Goal: Use online tool/utility: Utilize a website feature to perform a specific function

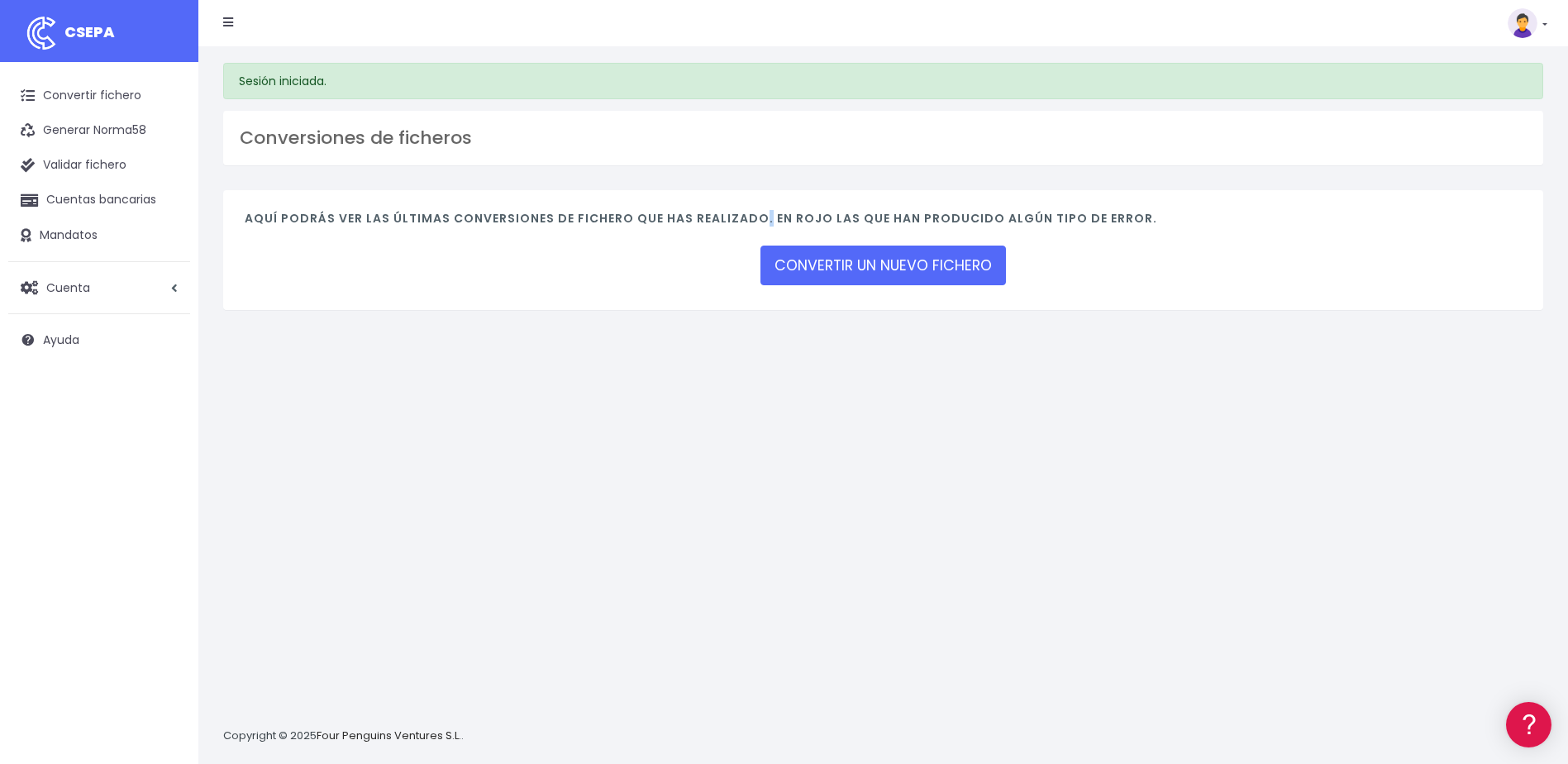
drag, startPoint x: 659, startPoint y: 301, endPoint x: 712, endPoint y: 271, distance: 60.9
click at [703, 273] on div "Aquí podrás ver las últimas conversiones de fichero que has realizado. En rojo …" at bounding box center [883, 250] width 1320 height 120
drag, startPoint x: 712, startPoint y: 271, endPoint x: 838, endPoint y: 262, distance: 126.3
click at [838, 262] on link "CONVERTIR UN NUEVO FICHERO" at bounding box center [883, 266] width 246 height 40
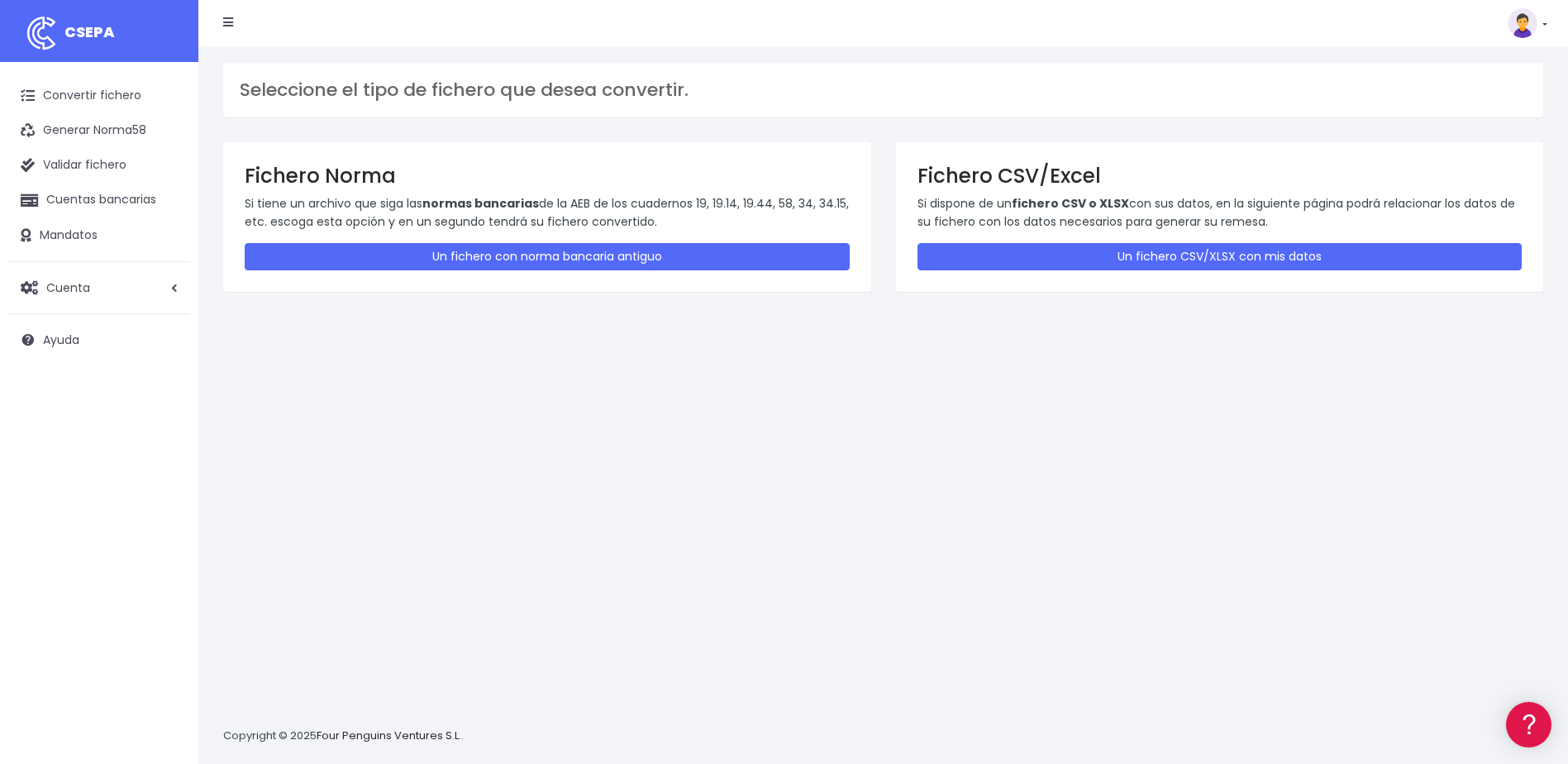
click at [1107, 237] on div "Fichero CSV/Excel Si dispone de un fichero CSV o XLSX con sus datos, en la sigu…" at bounding box center [1220, 216] width 648 height 149
click at [1119, 271] on div "Fichero CSV/Excel Si dispone de un fichero CSV o XLSX con sus datos, en la sigu…" at bounding box center [1220, 216] width 648 height 149
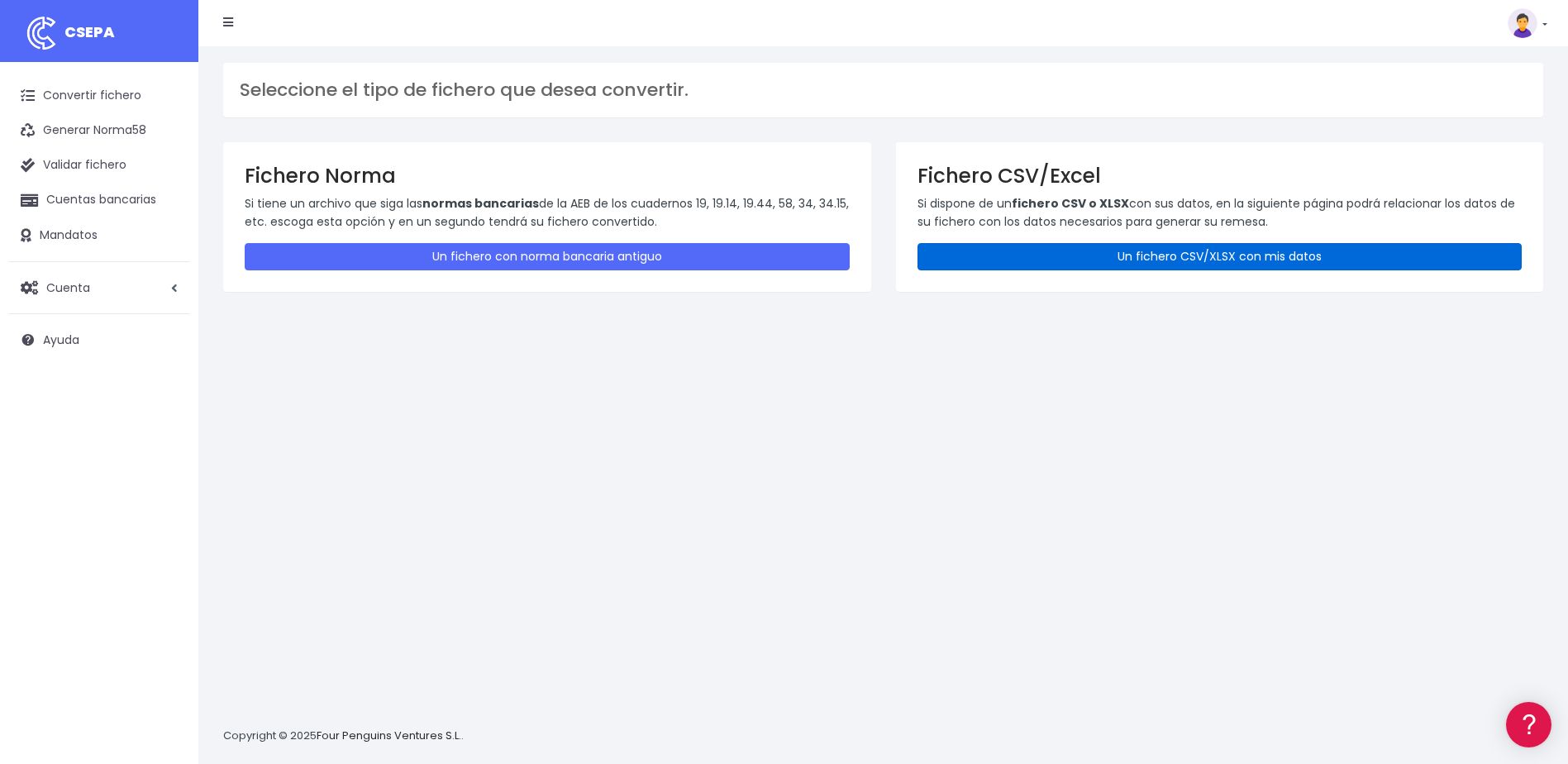
click at [1116, 254] on link "Un fichero CSV/XLSX con mis datos" at bounding box center [1220, 257] width 606 height 28
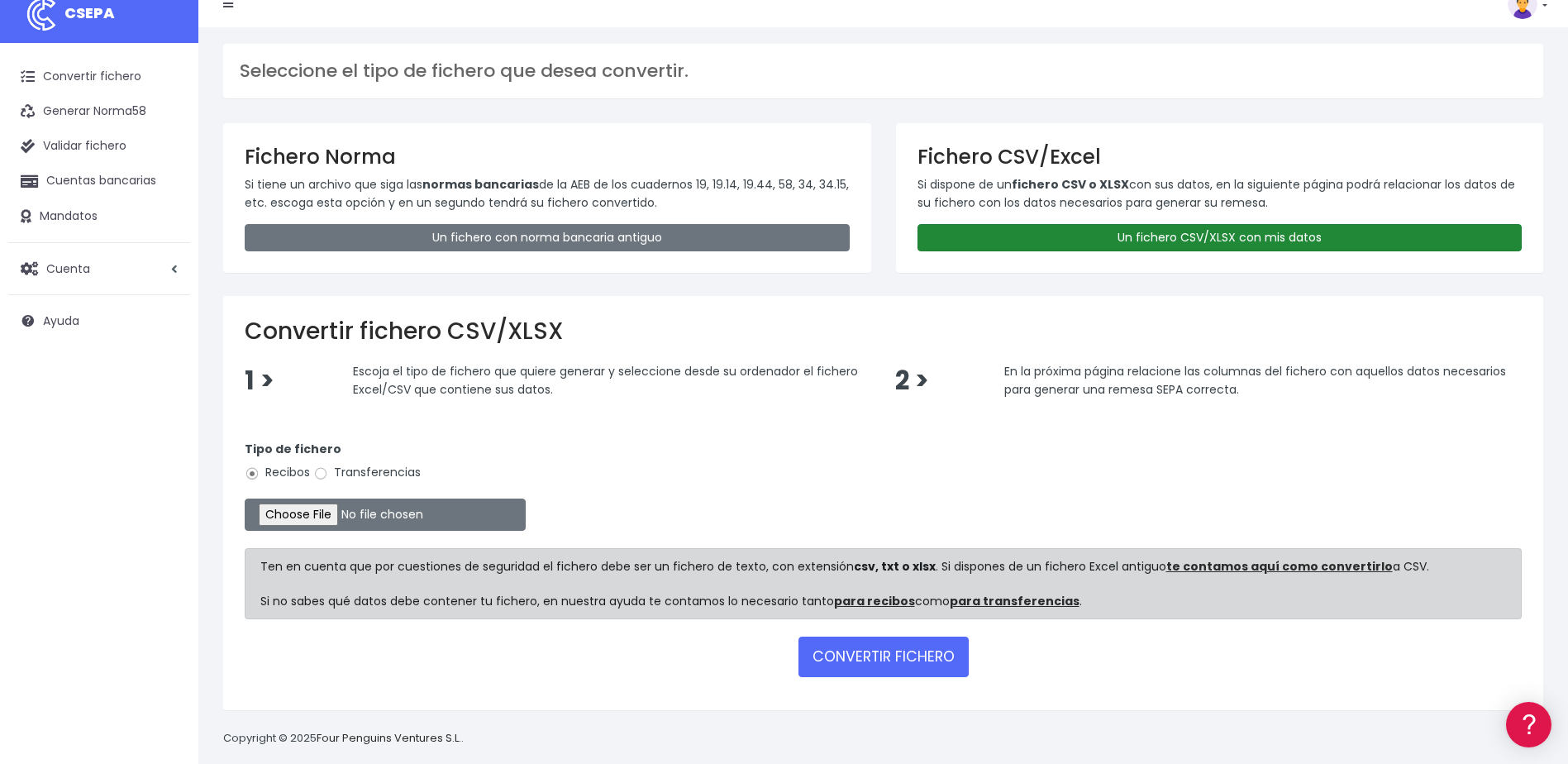
scroll to position [38, 0]
